Goal: Information Seeking & Learning: Learn about a topic

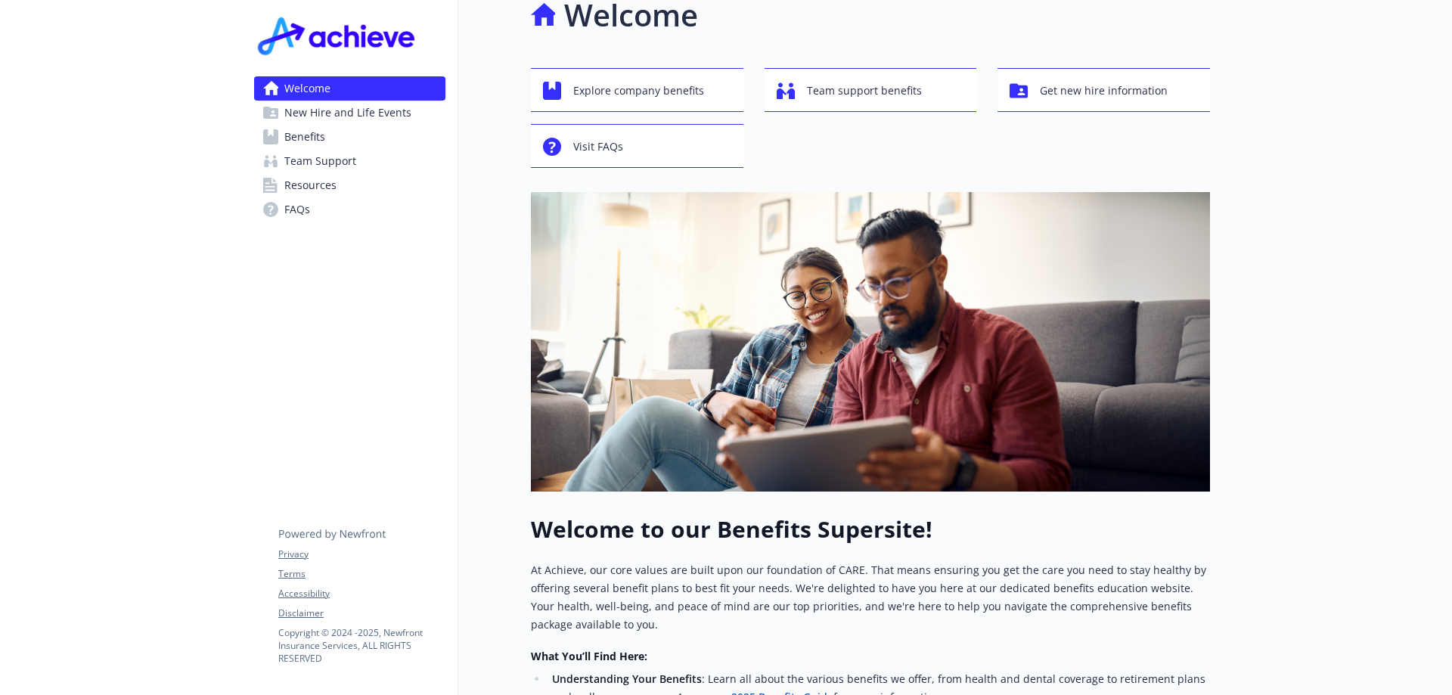
scroll to position [18, 0]
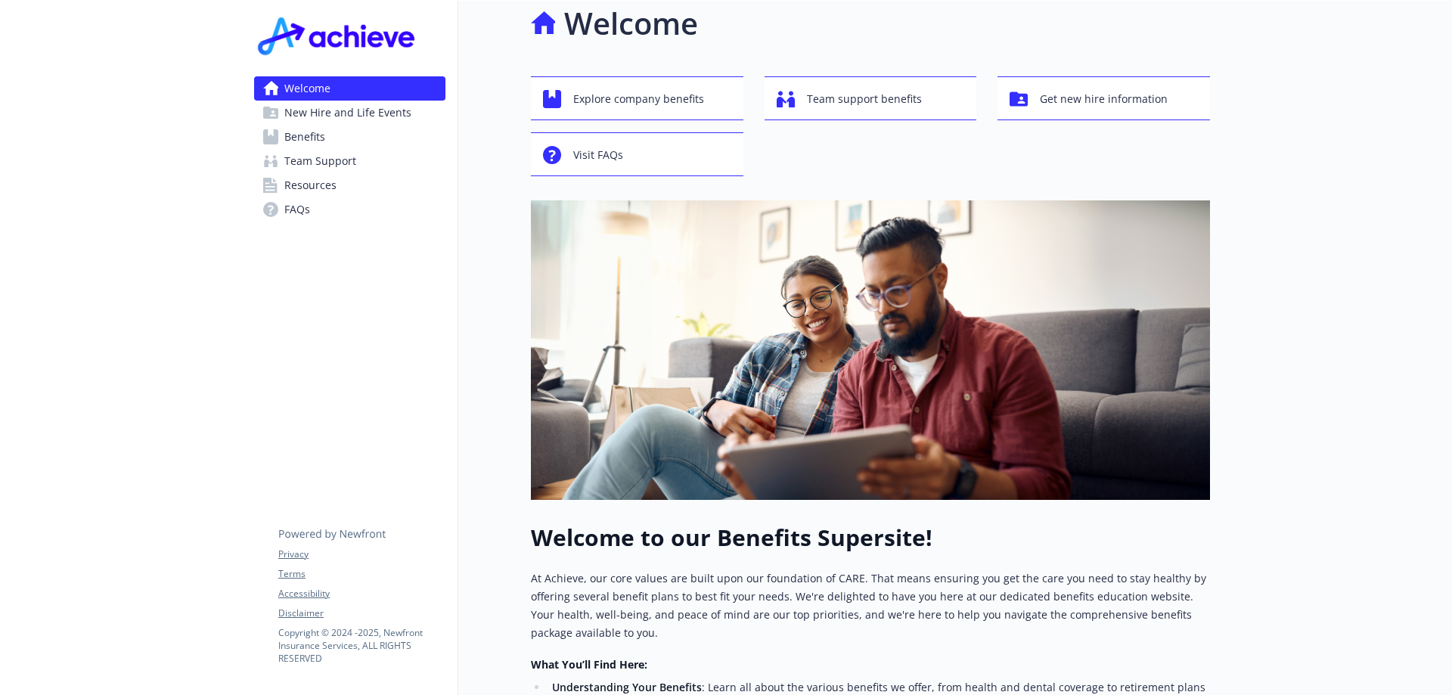
click at [344, 40] on img at bounding box center [338, 35] width 169 height 45
click at [585, 25] on h1 "Welcome" at bounding box center [631, 23] width 134 height 45
click at [884, 105] on span "Team support benefits" at bounding box center [864, 99] width 115 height 29
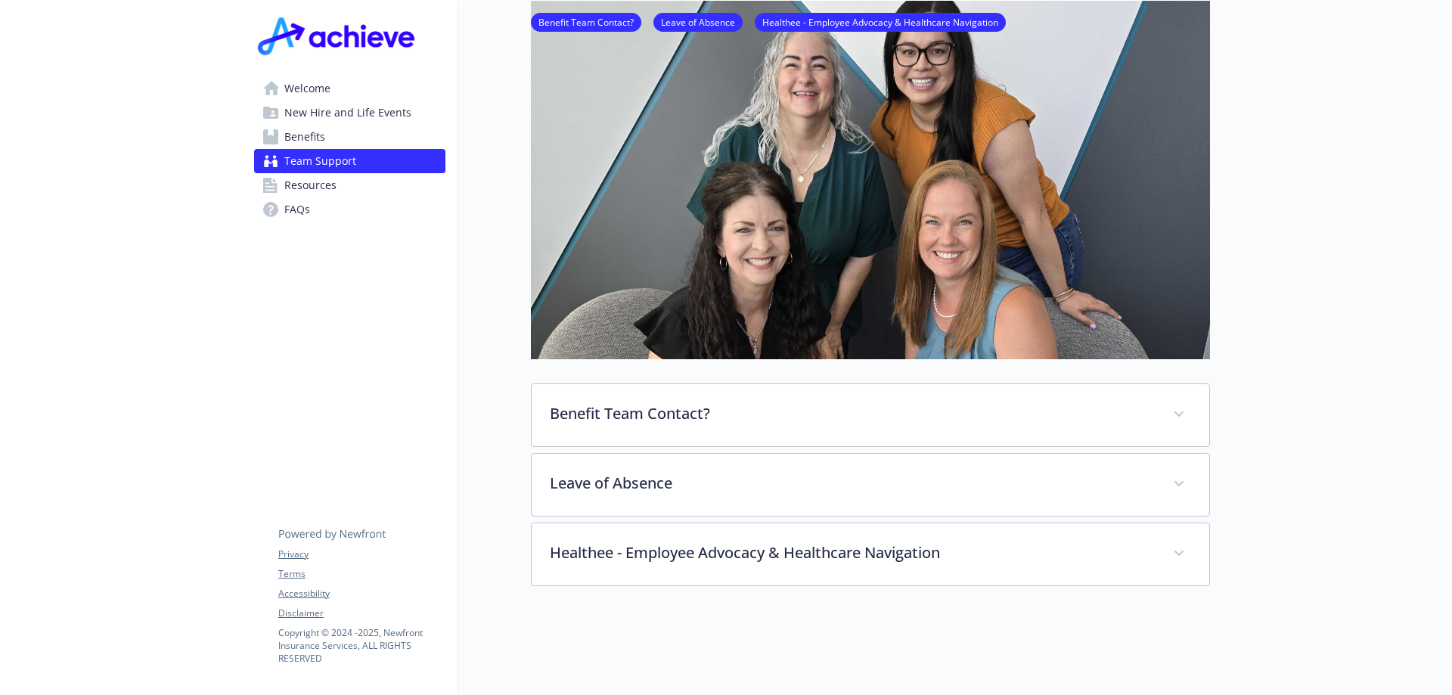
scroll to position [18, 0]
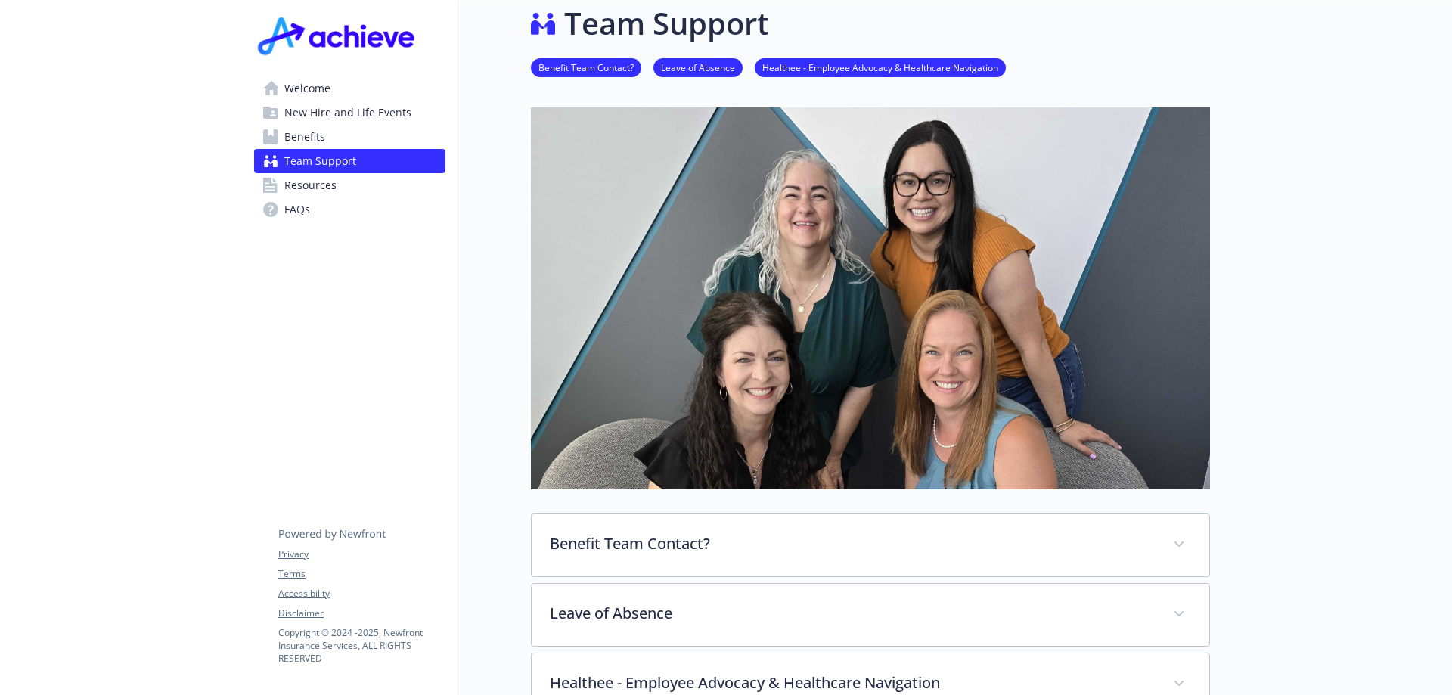
click at [306, 186] on span "Resources" at bounding box center [310, 185] width 52 height 24
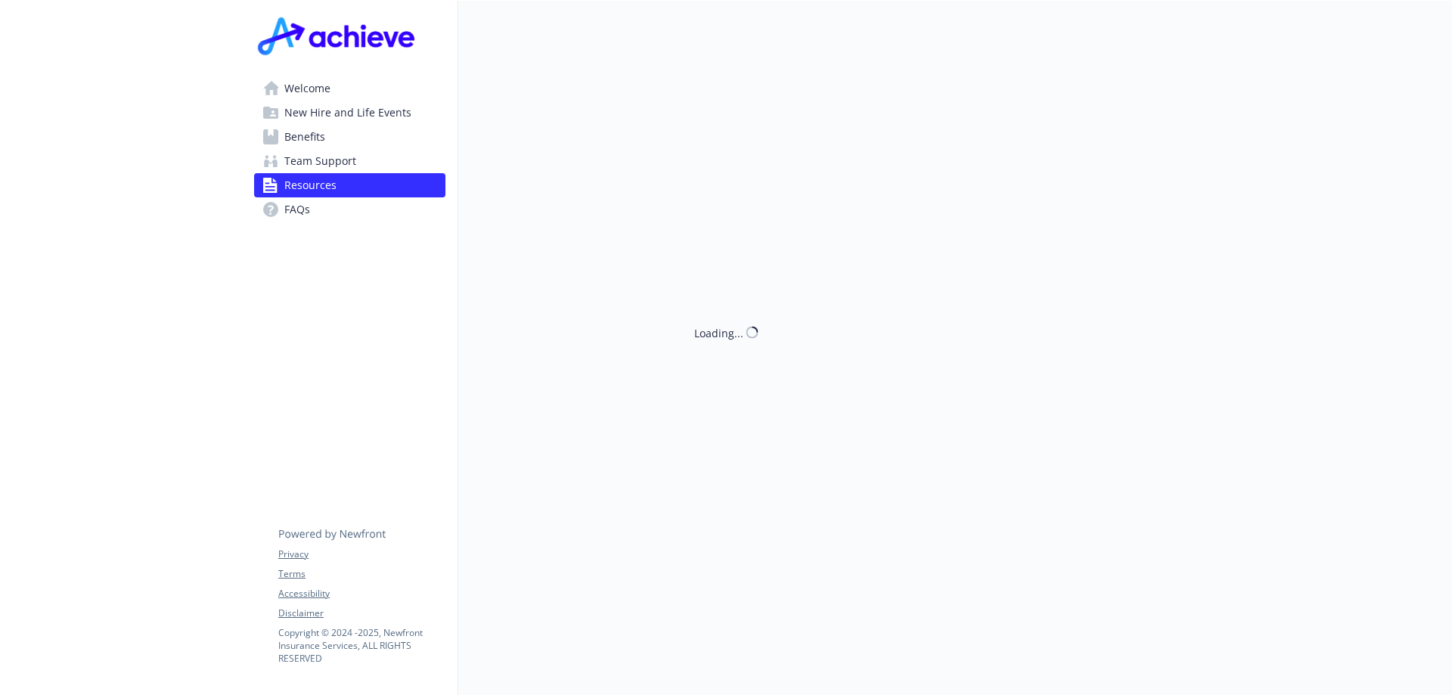
scroll to position [18, 0]
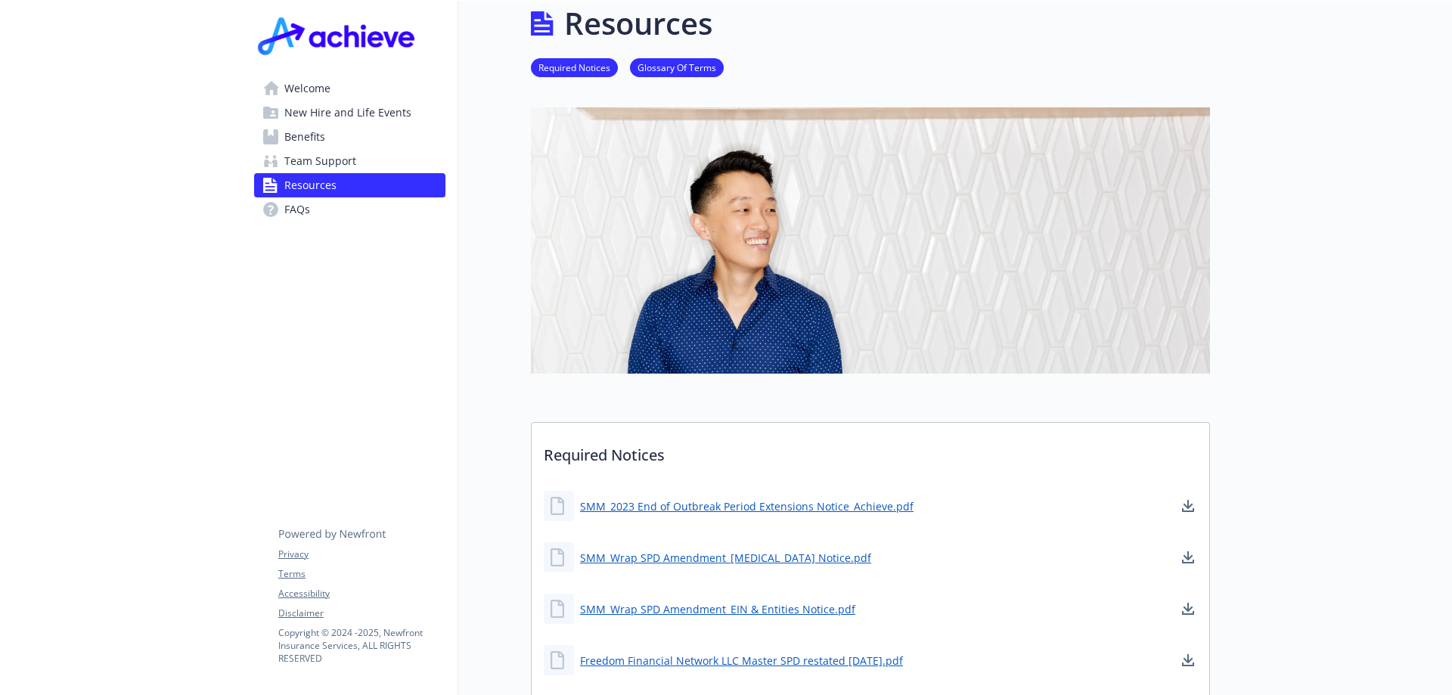
click at [296, 207] on span "FAQs" at bounding box center [297, 209] width 26 height 24
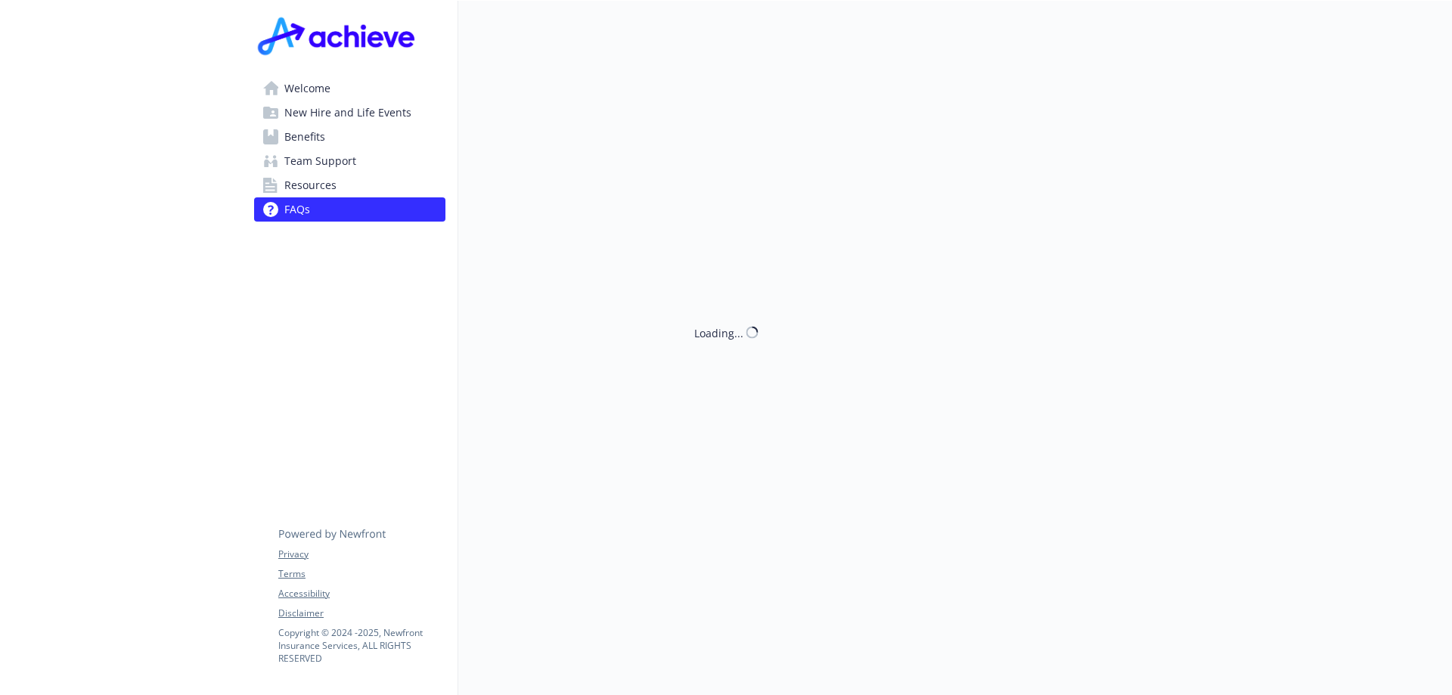
scroll to position [18, 0]
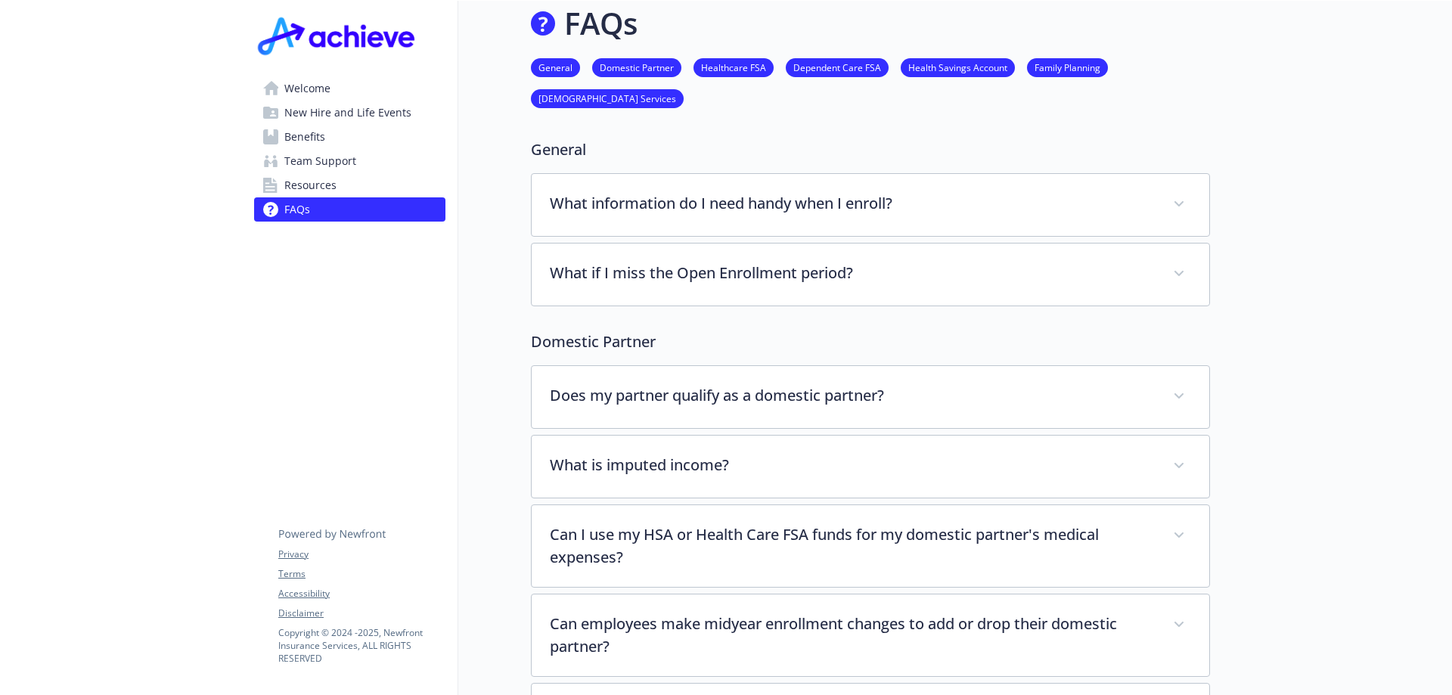
click at [329, 83] on span "Welcome" at bounding box center [307, 88] width 46 height 24
